Goal: Check status: Check status

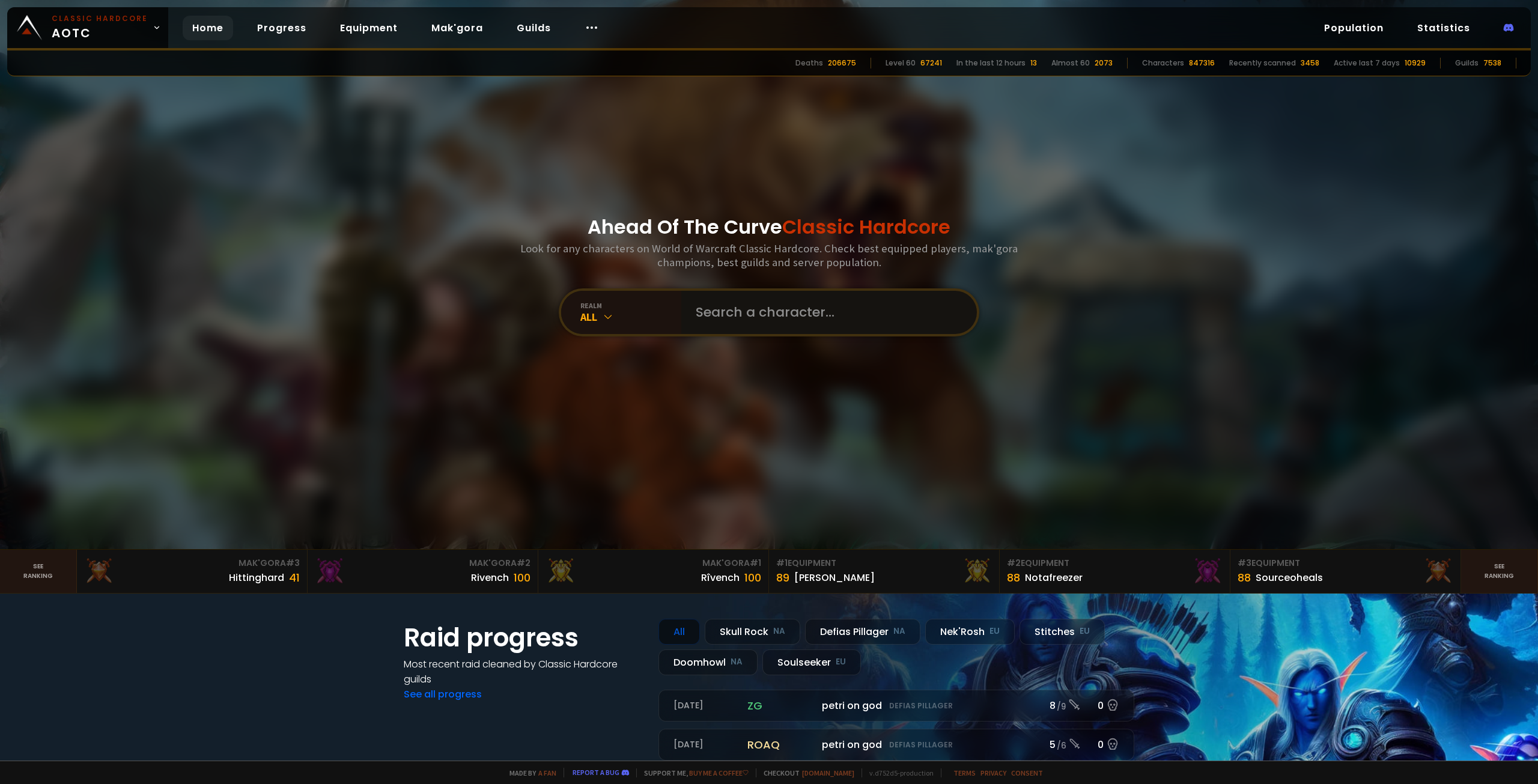
click at [751, 307] on input "text" at bounding box center [825, 312] width 274 height 44
type input "erkari"
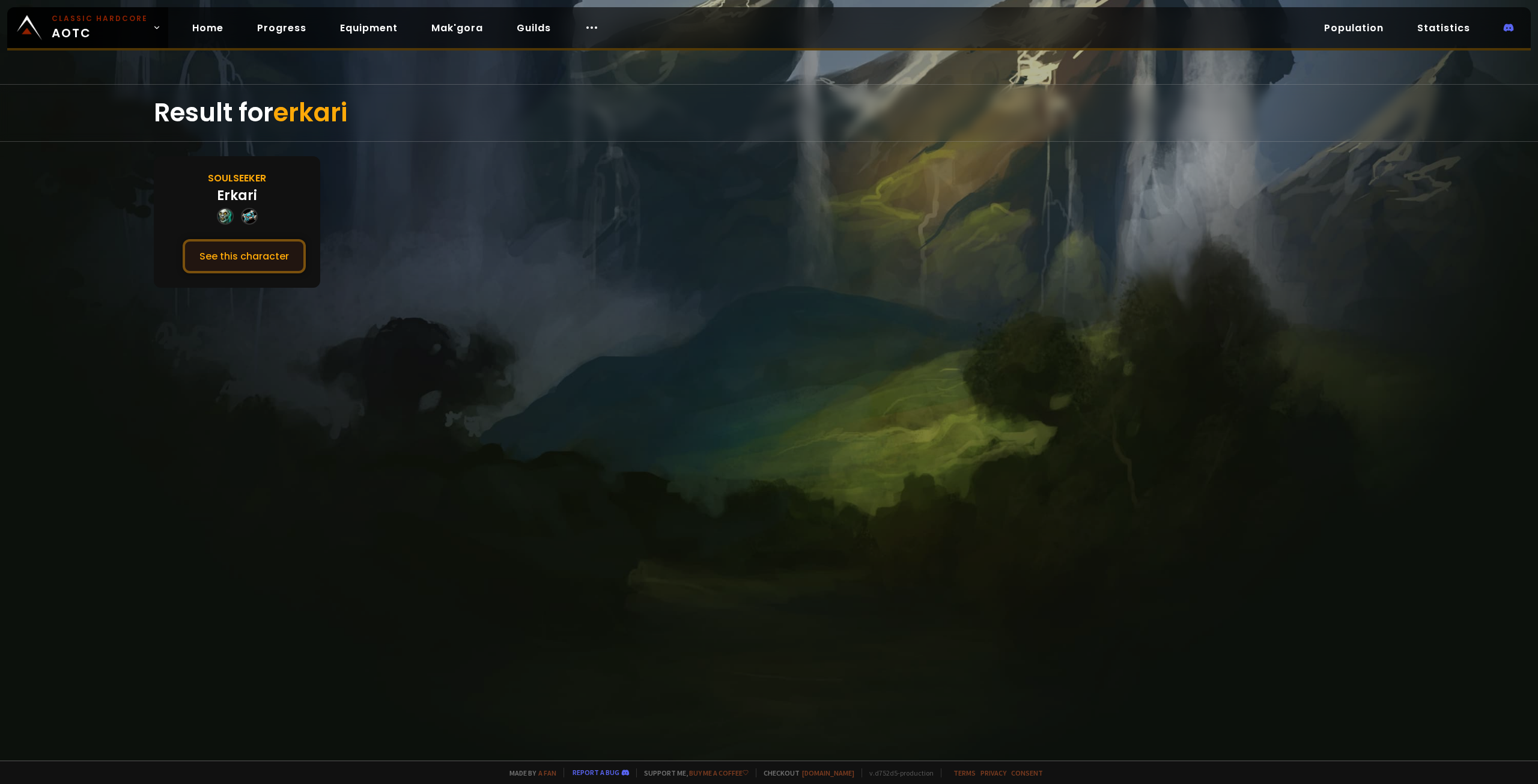
click at [286, 248] on button "See this character" at bounding box center [244, 256] width 123 height 35
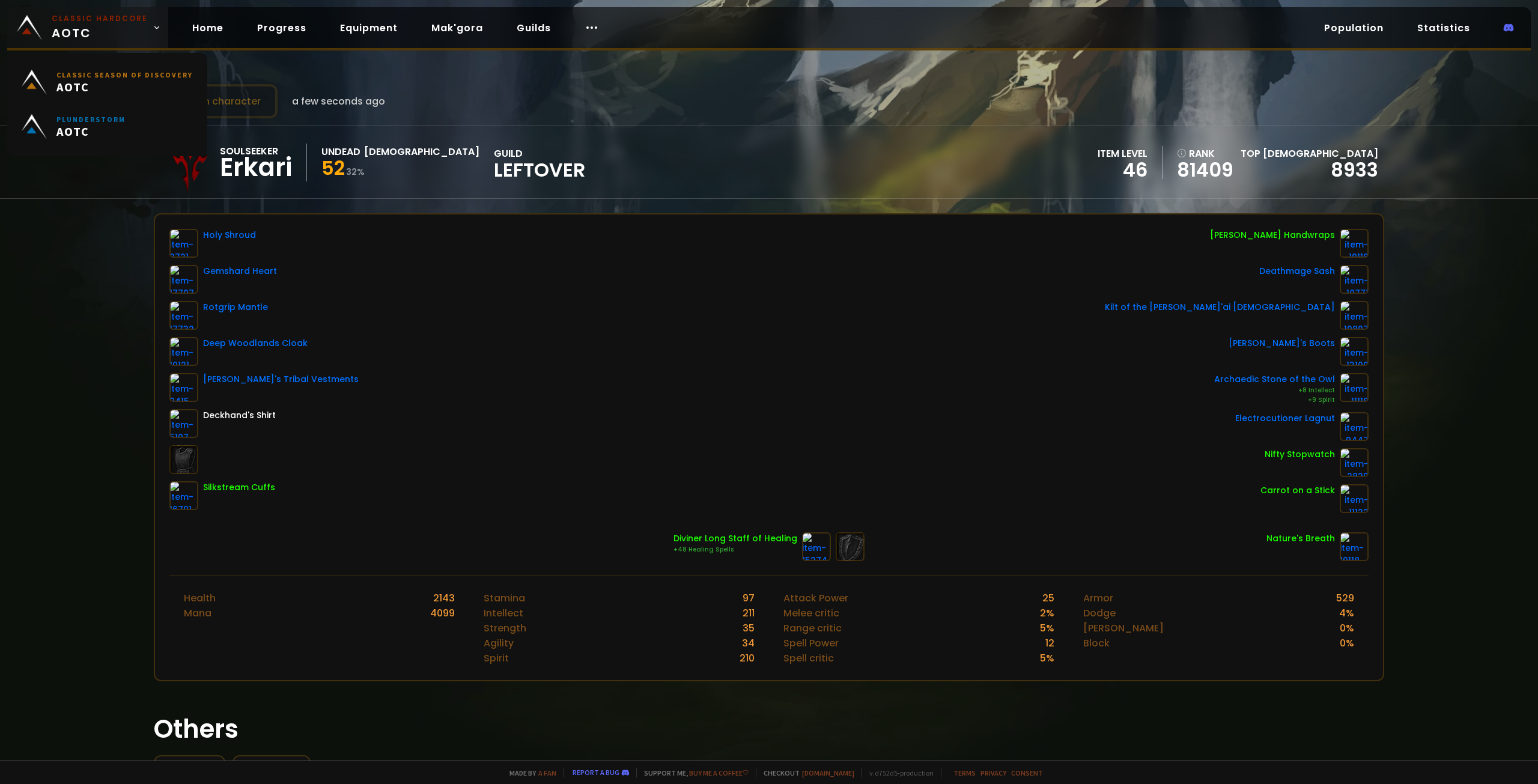
click at [96, 26] on span "Classic Hardcore AOTC" at bounding box center [100, 28] width 96 height 29
